Goal: Task Accomplishment & Management: Use online tool/utility

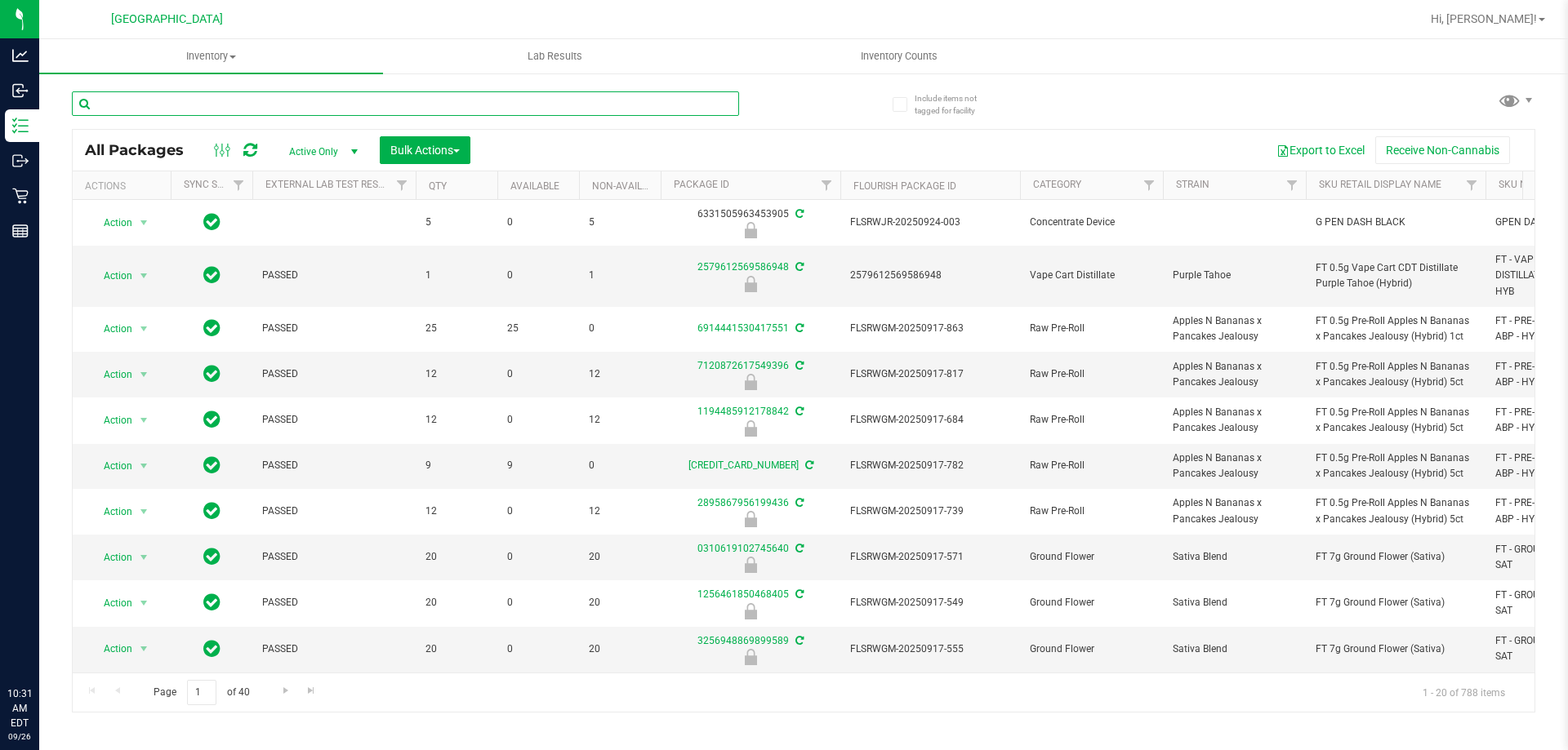
click at [311, 97] on input "text" at bounding box center [405, 104] width 667 height 24
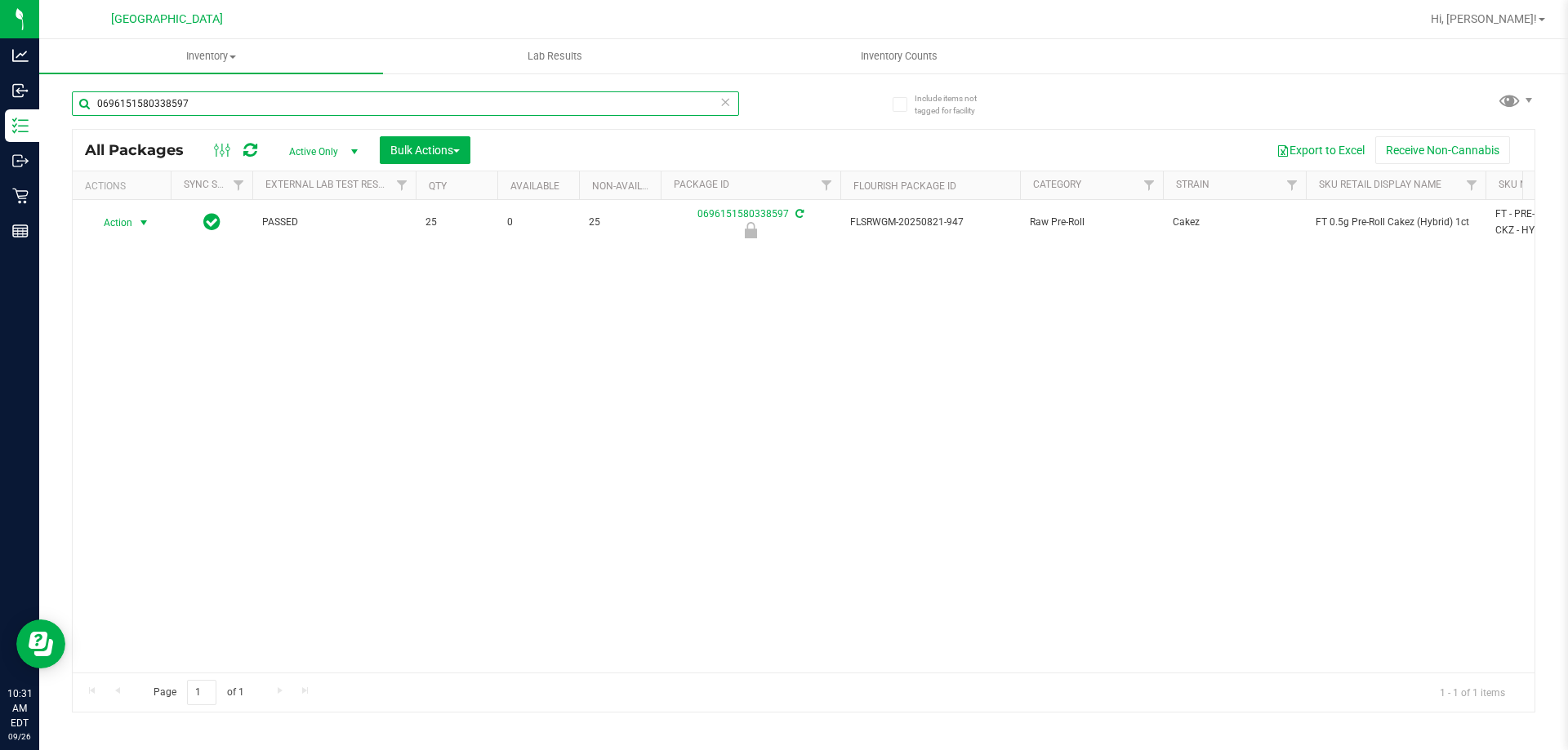
type input "0696151580338597"
click at [127, 225] on span "Action" at bounding box center [110, 223] width 44 height 22
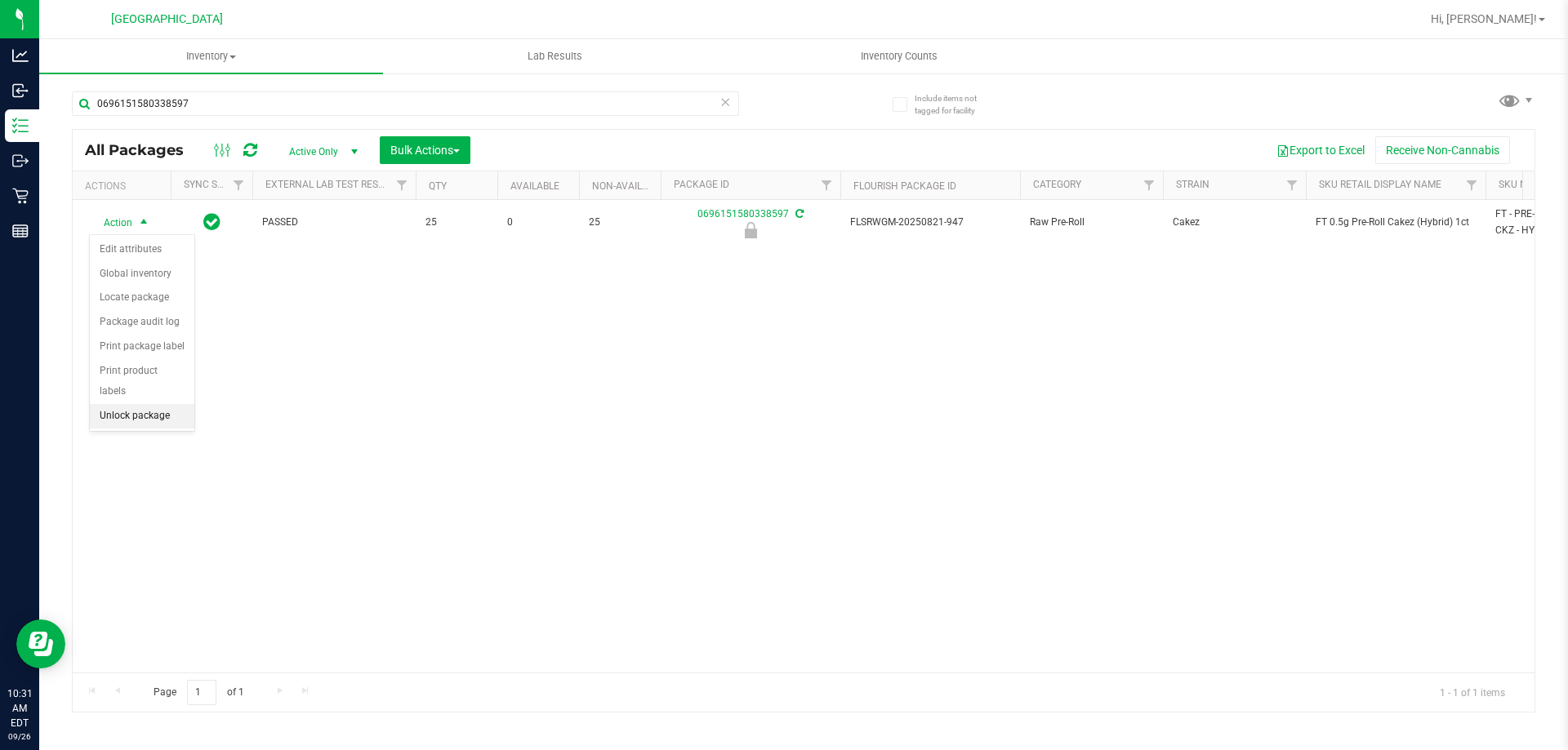
click at [156, 404] on li "Unlock package" at bounding box center [142, 416] width 105 height 24
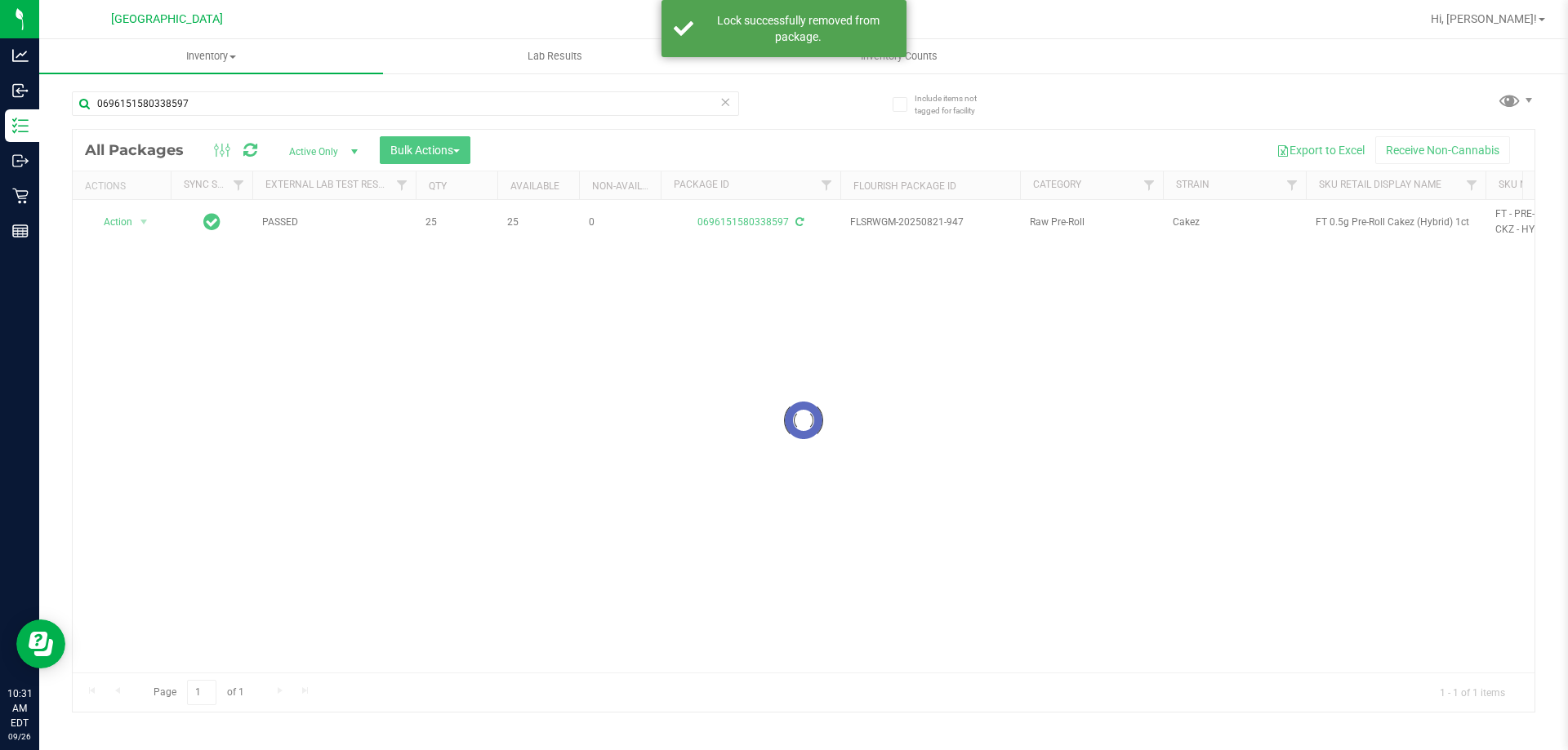
click at [1376, 219] on div at bounding box center [804, 421] width 1462 height 582
click at [1376, 219] on span "FT 0.5g Pre-Roll Cakez (Hybrid) 1ct" at bounding box center [1394, 222] width 160 height 16
click at [597, 88] on div "0696151580338597" at bounding box center [438, 103] width 732 height 52
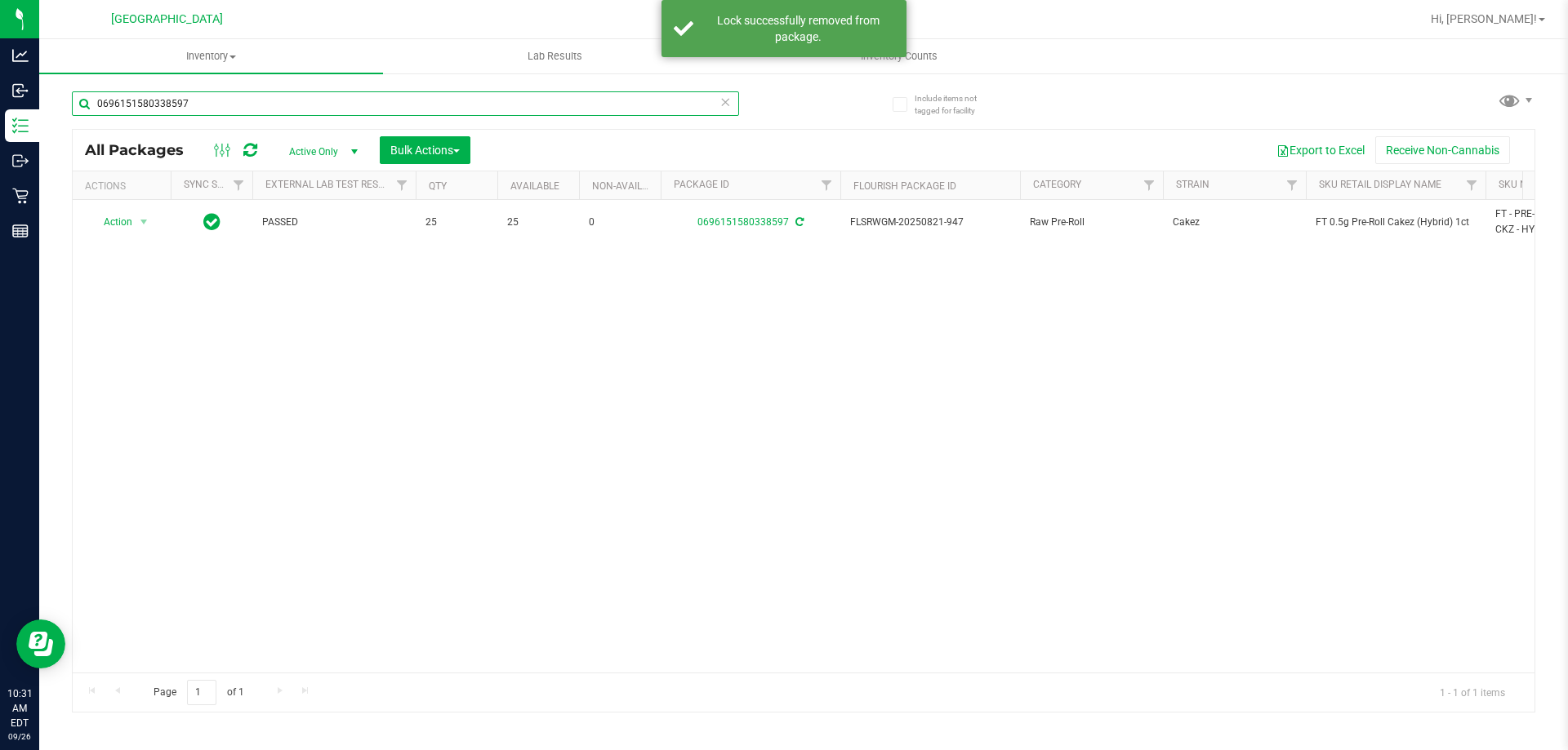
click at [597, 94] on input "0696151580338597" at bounding box center [405, 104] width 667 height 24
paste input "FT 0.5g Pre-Roll Cakez (Hybrid) 1ct"
type input "FT 0.5g Pre-Roll Cakez (Hybrid) 1ct"
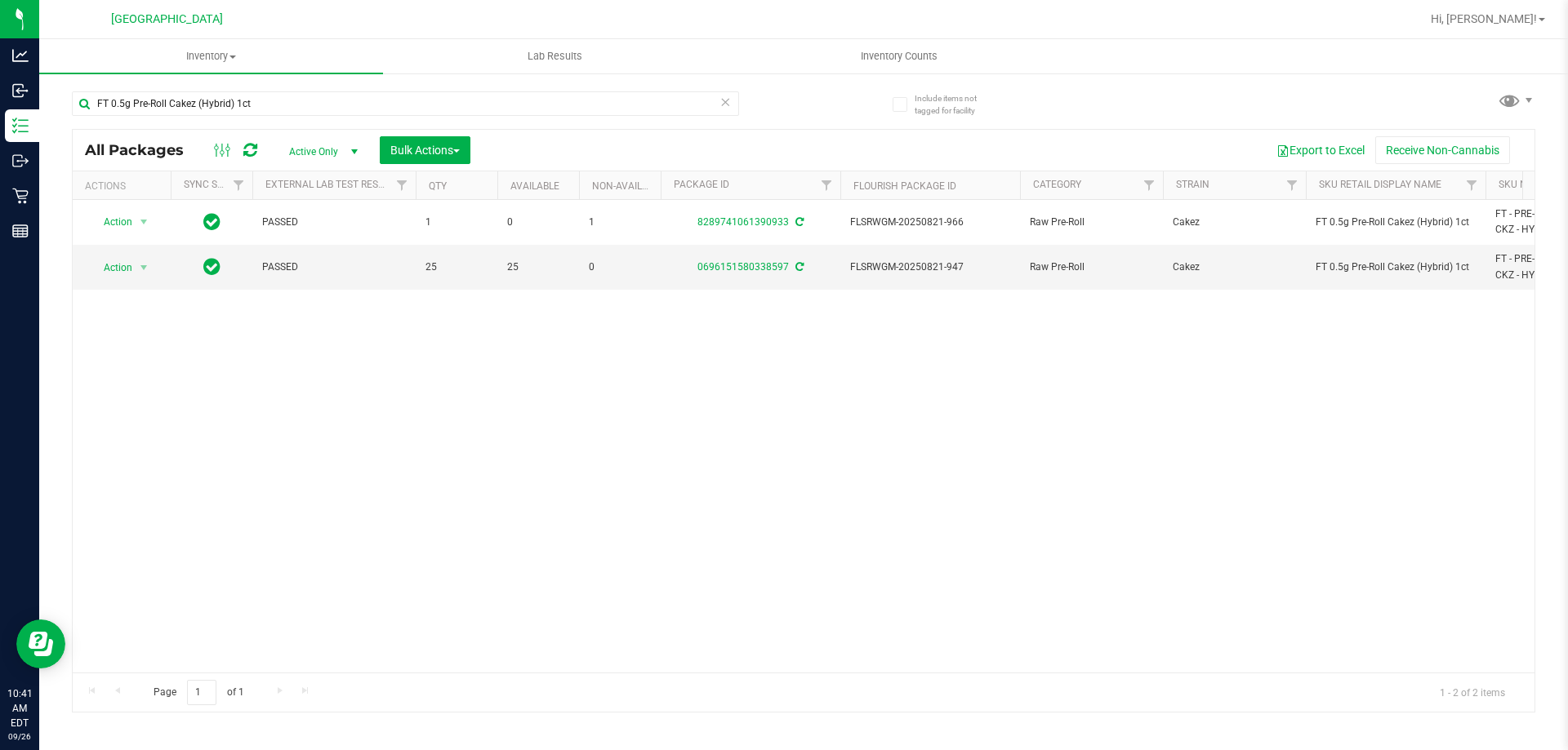
click at [797, 459] on div "Action Action Adjust qty Create package Edit attributes Global inventory Locate…" at bounding box center [804, 436] width 1462 height 473
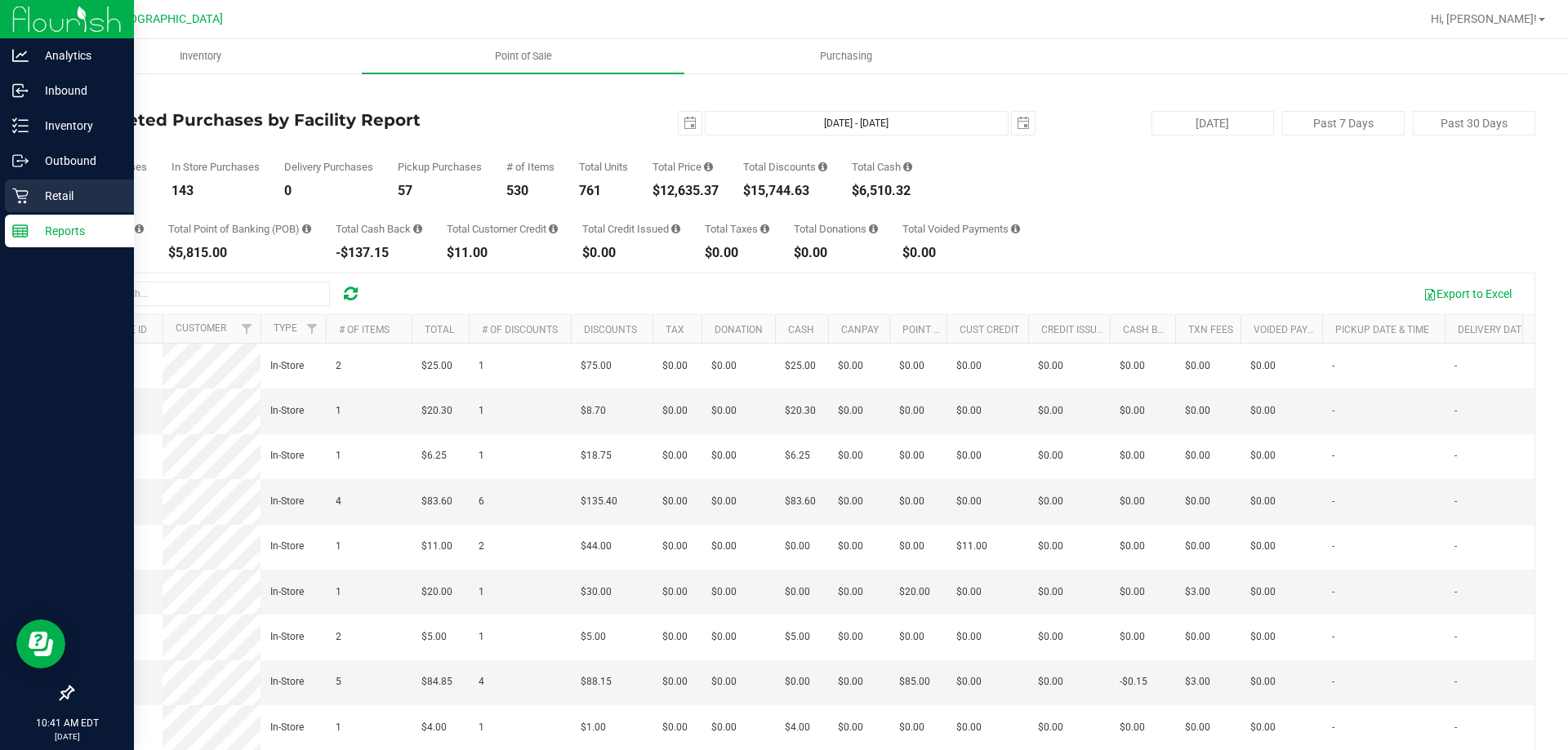
click at [35, 191] on p "Retail" at bounding box center [77, 195] width 98 height 20
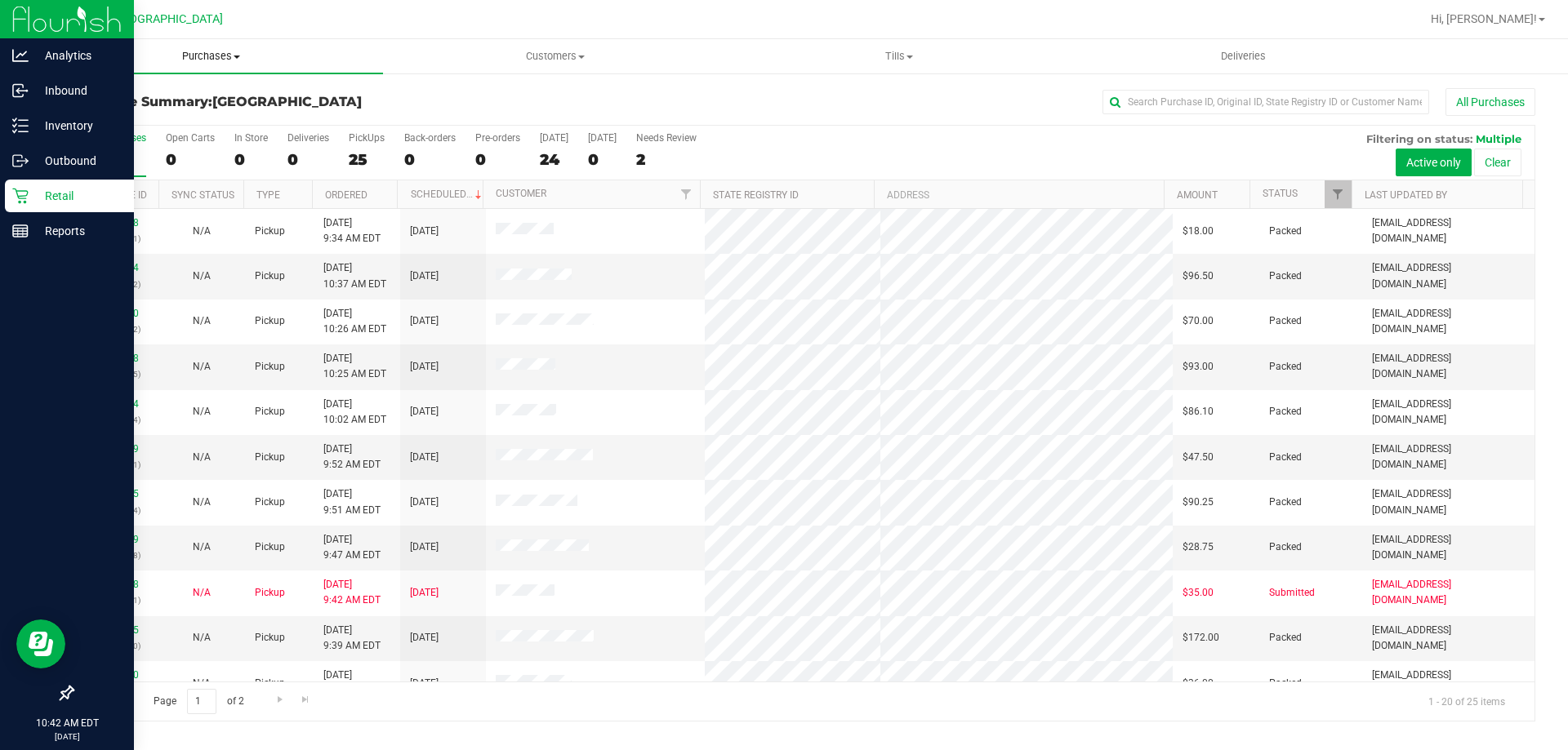
click at [218, 49] on span "Purchases" at bounding box center [211, 56] width 343 height 15
click at [178, 116] on li "Fulfillment" at bounding box center [211, 118] width 343 height 20
